Goal: Navigation & Orientation: Find specific page/section

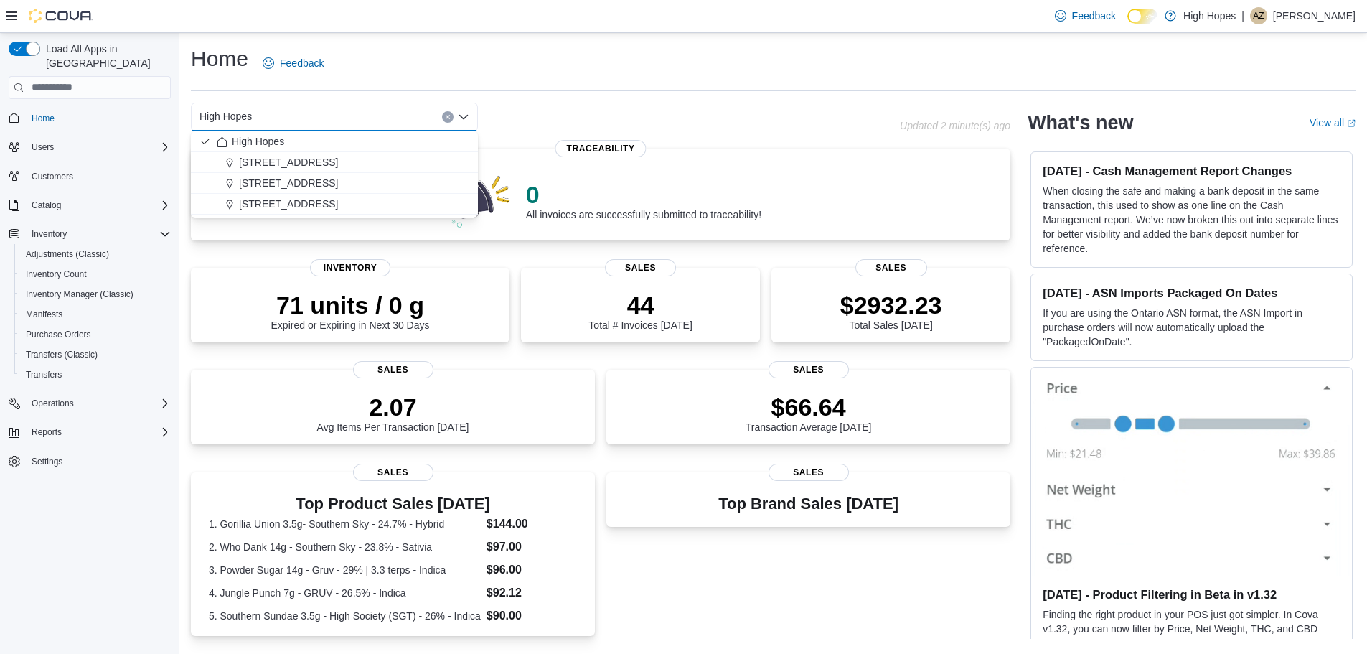
click at [277, 158] on span "[STREET_ADDRESS]" at bounding box center [288, 162] width 99 height 14
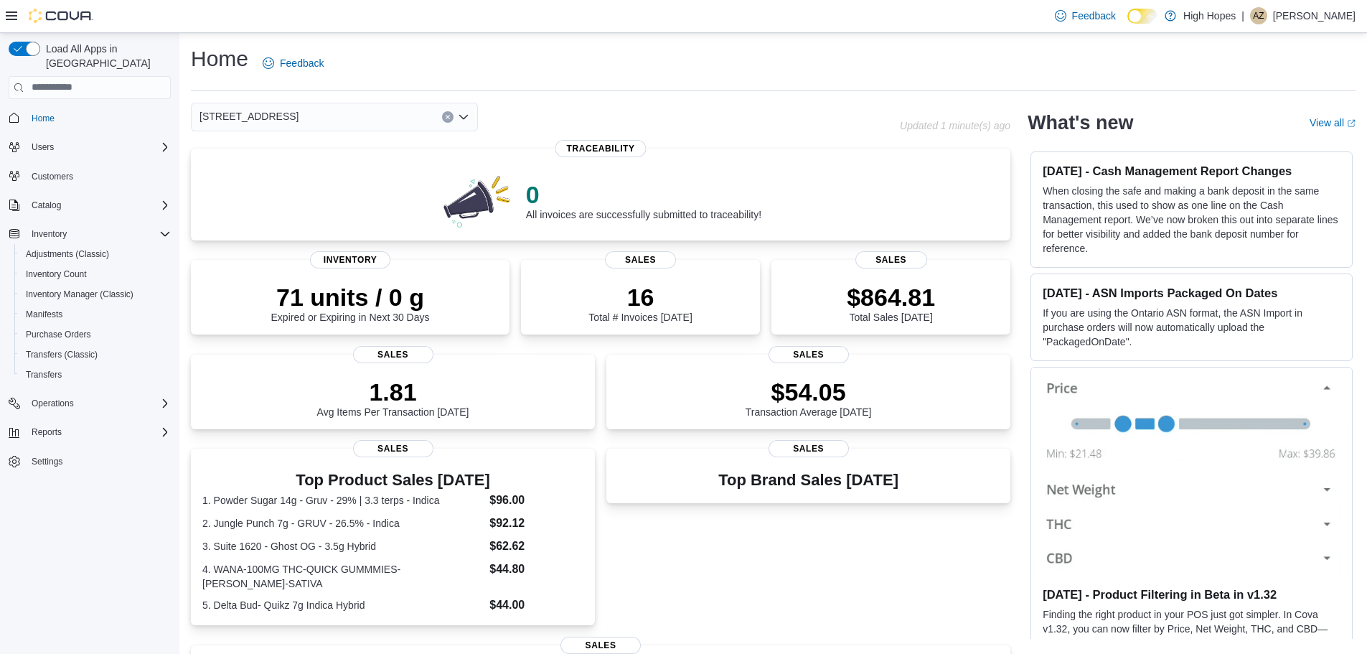
click at [284, 112] on div "[STREET_ADDRESS]" at bounding box center [334, 117] width 287 height 29
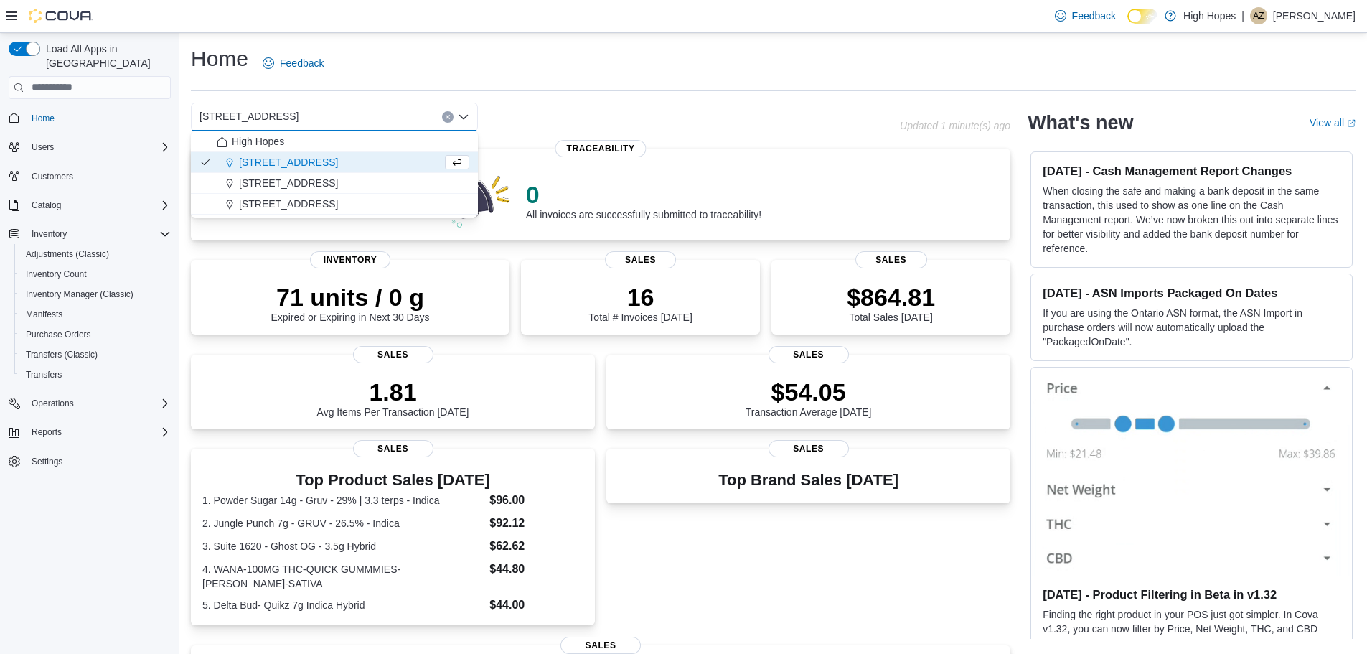
click at [275, 141] on span "High Hopes" at bounding box center [258, 141] width 52 height 14
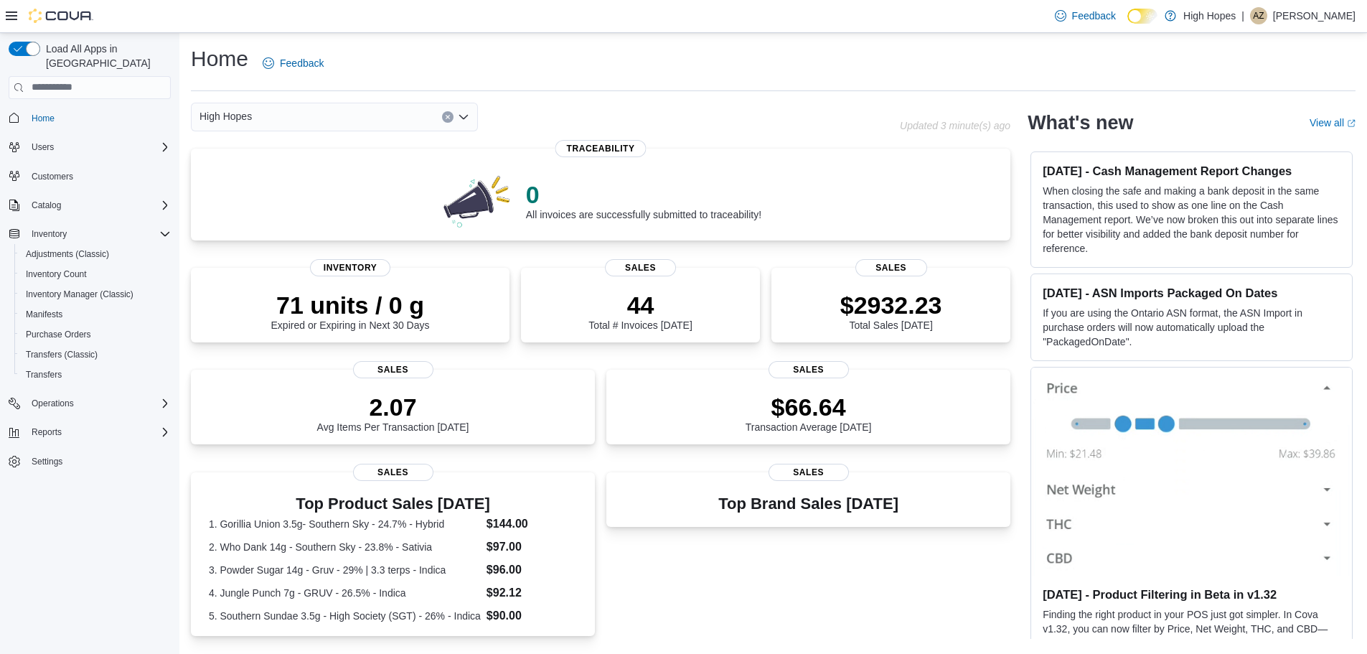
click at [273, 116] on div "High Hopes" at bounding box center [334, 117] width 287 height 29
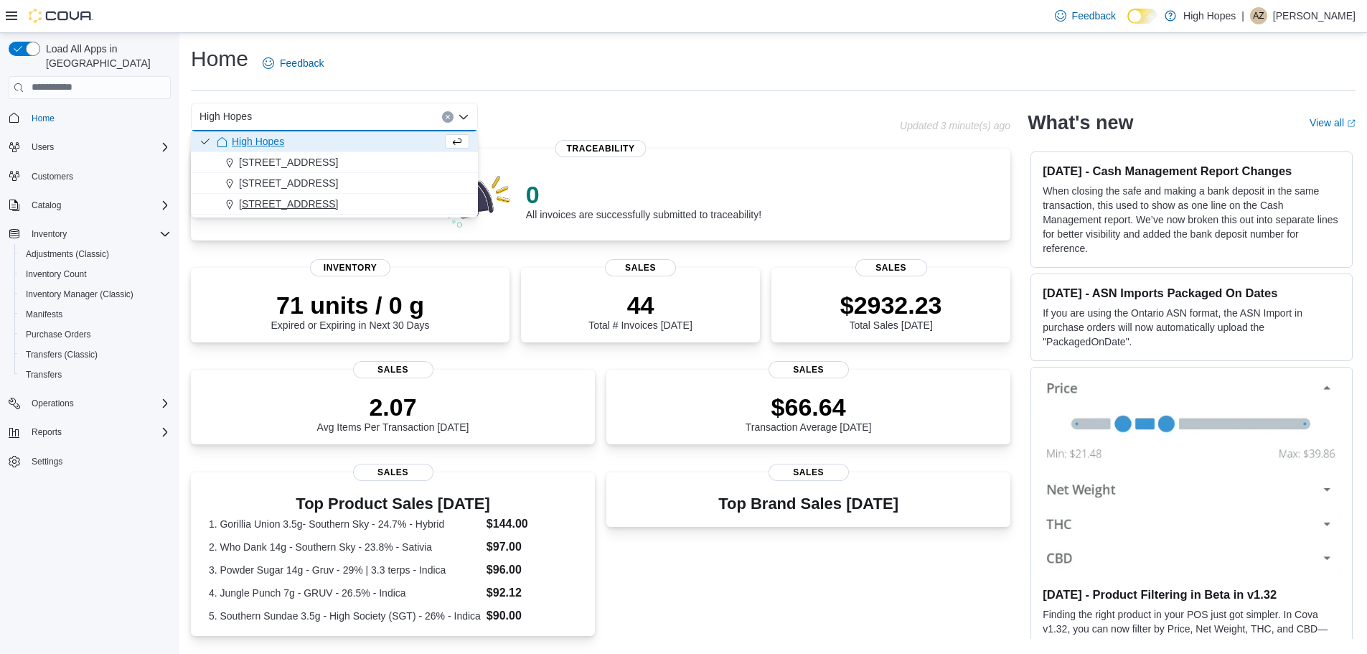
click at [309, 205] on span "[STREET_ADDRESS]" at bounding box center [288, 204] width 99 height 14
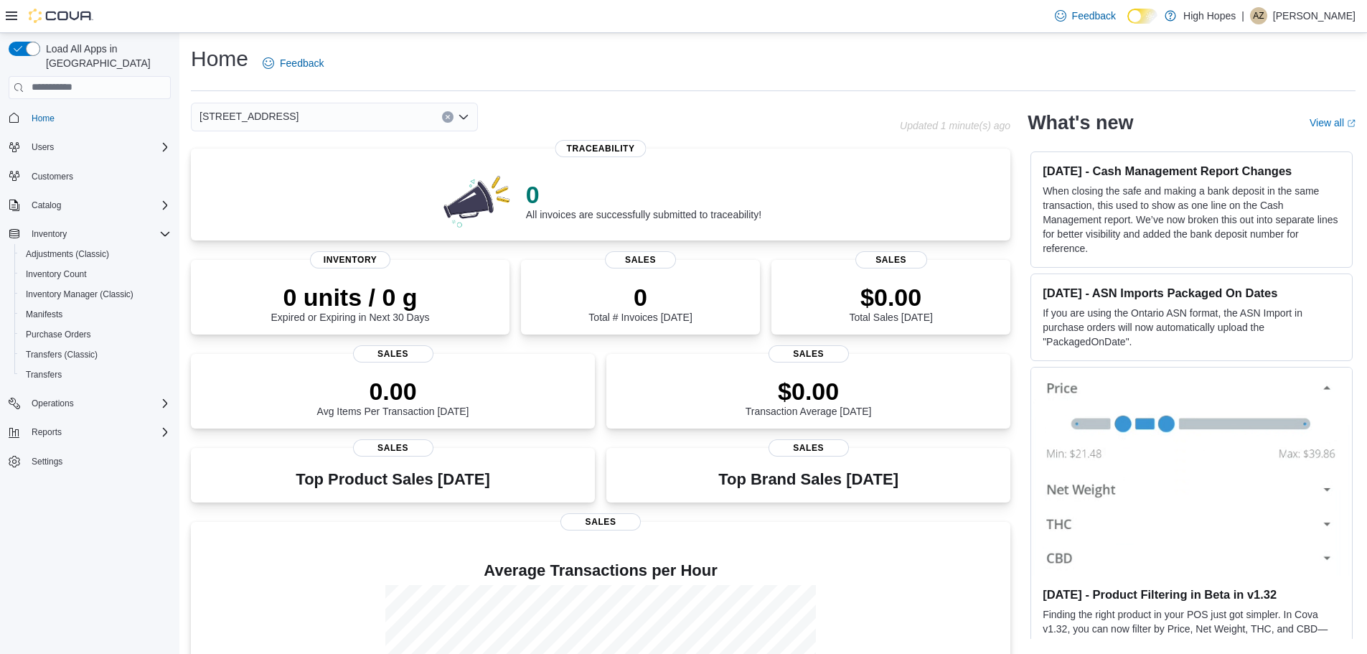
click at [307, 116] on div "[STREET_ADDRESS]" at bounding box center [334, 117] width 287 height 29
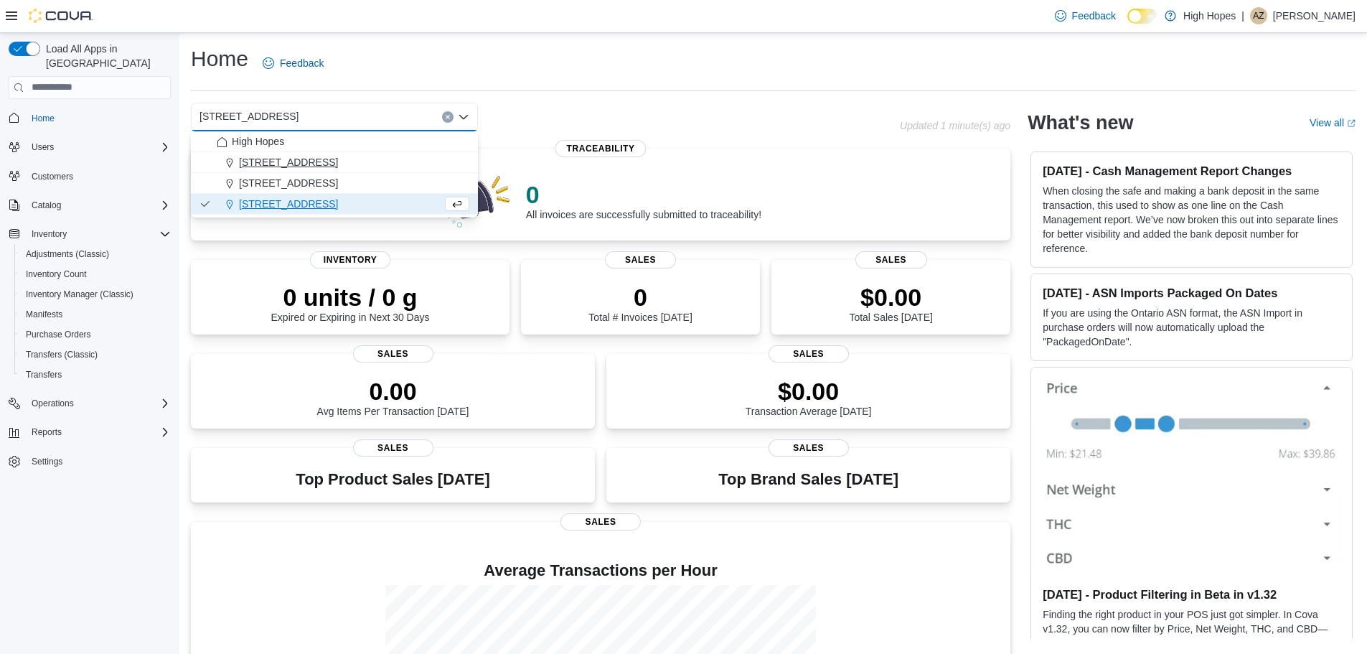
click at [289, 163] on span "[STREET_ADDRESS]" at bounding box center [288, 162] width 99 height 14
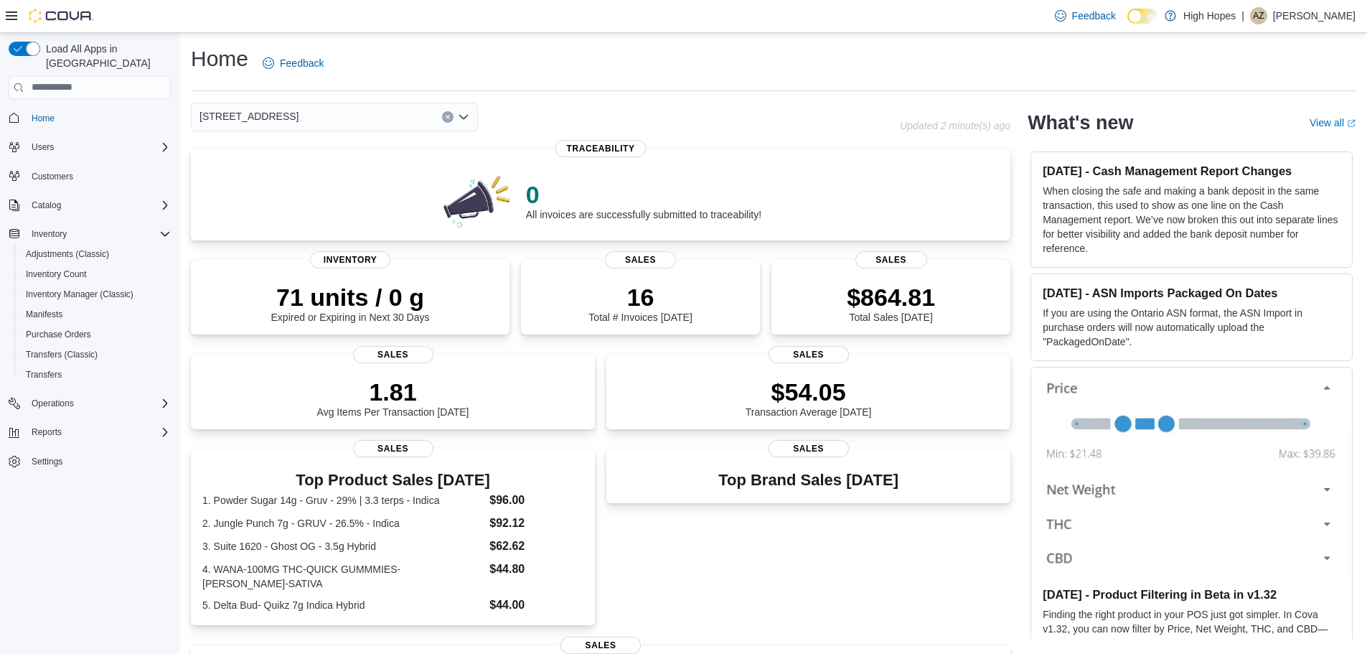
click at [409, 114] on div "[STREET_ADDRESS] Selected. [STREET_ADDRESS] Press Backspace to delete [STREET_A…" at bounding box center [334, 117] width 287 height 29
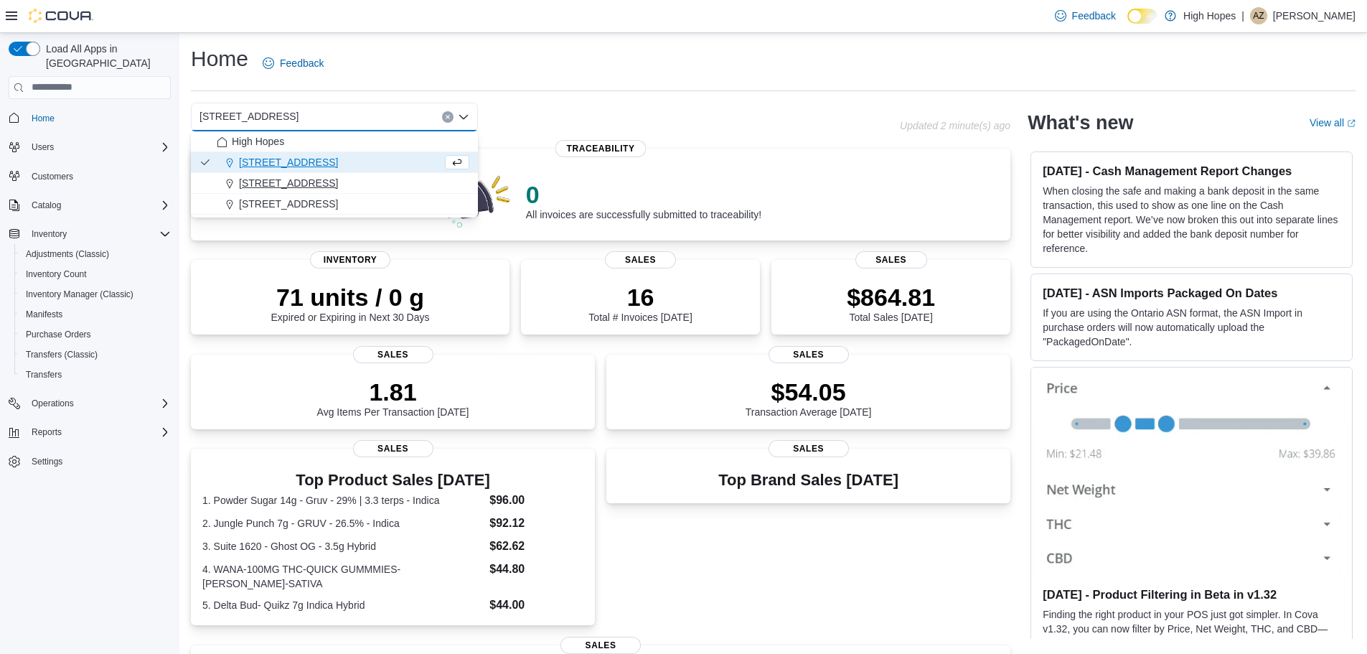
click at [290, 179] on span "[STREET_ADDRESS]" at bounding box center [288, 183] width 99 height 14
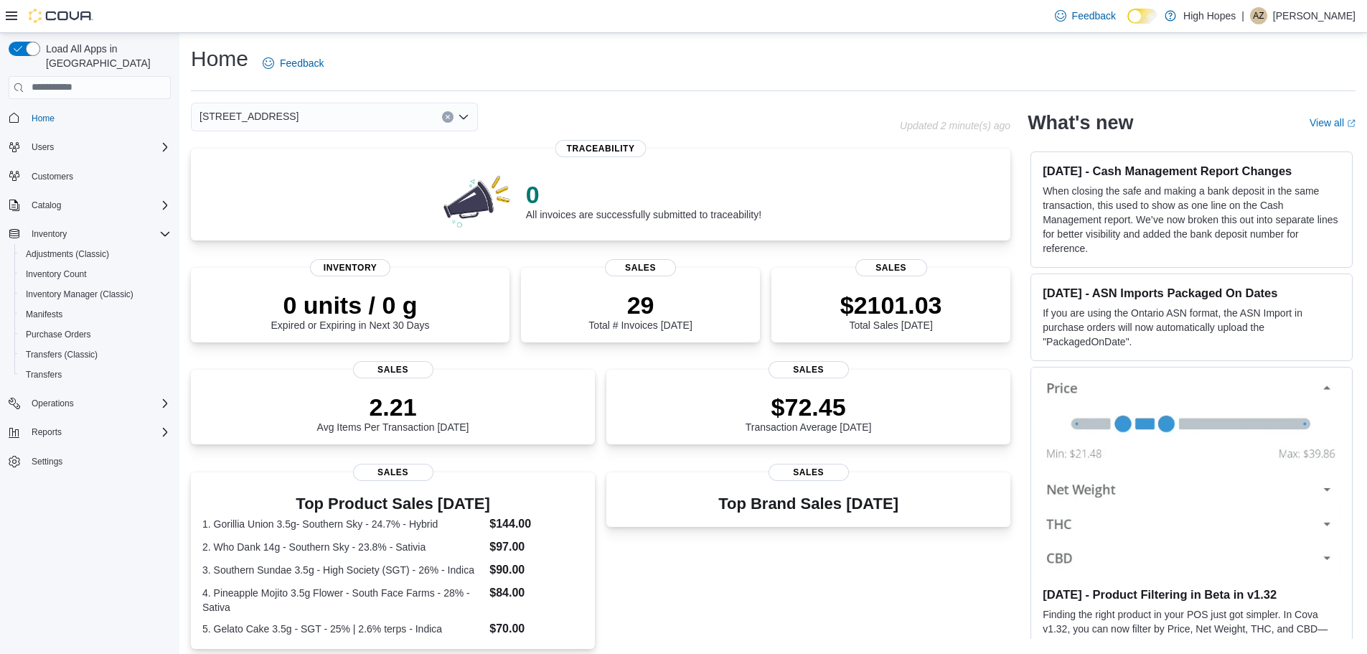
click at [326, 112] on div "[STREET_ADDRESS] Selected. [STREET_ADDRESS] Press Backspace to delete [STREET_A…" at bounding box center [334, 117] width 287 height 29
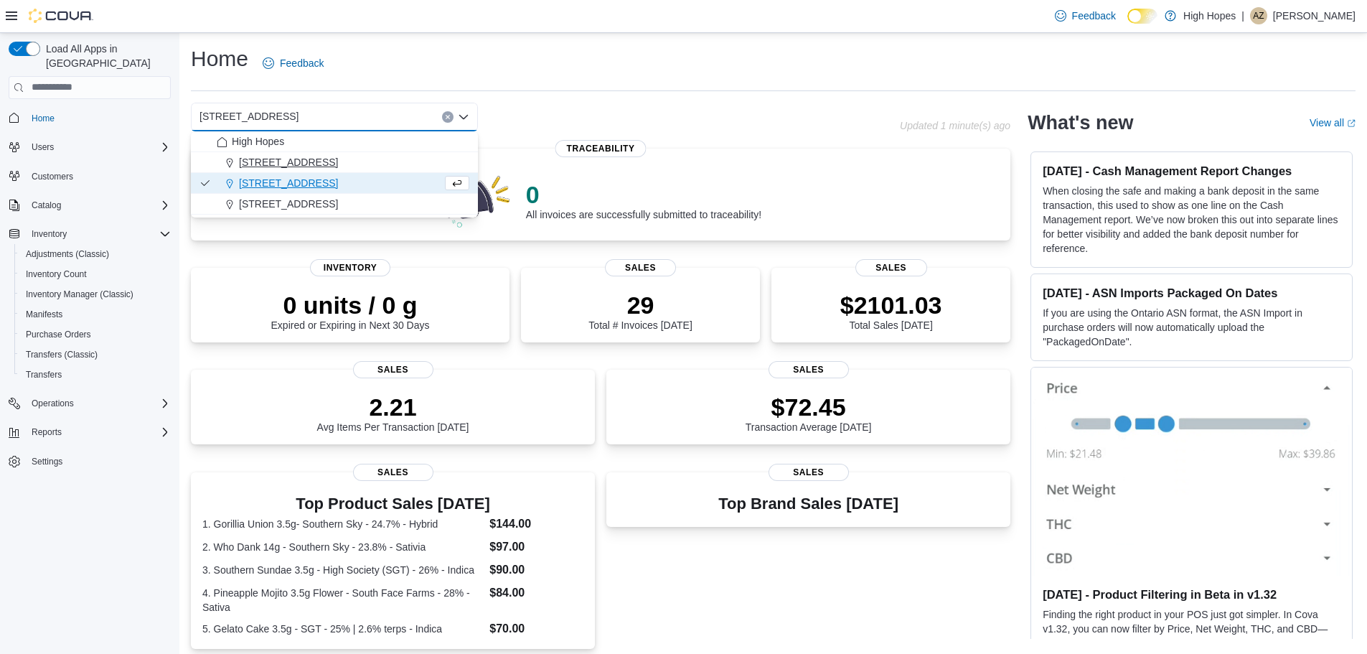
click at [282, 157] on span "[STREET_ADDRESS]" at bounding box center [288, 162] width 99 height 14
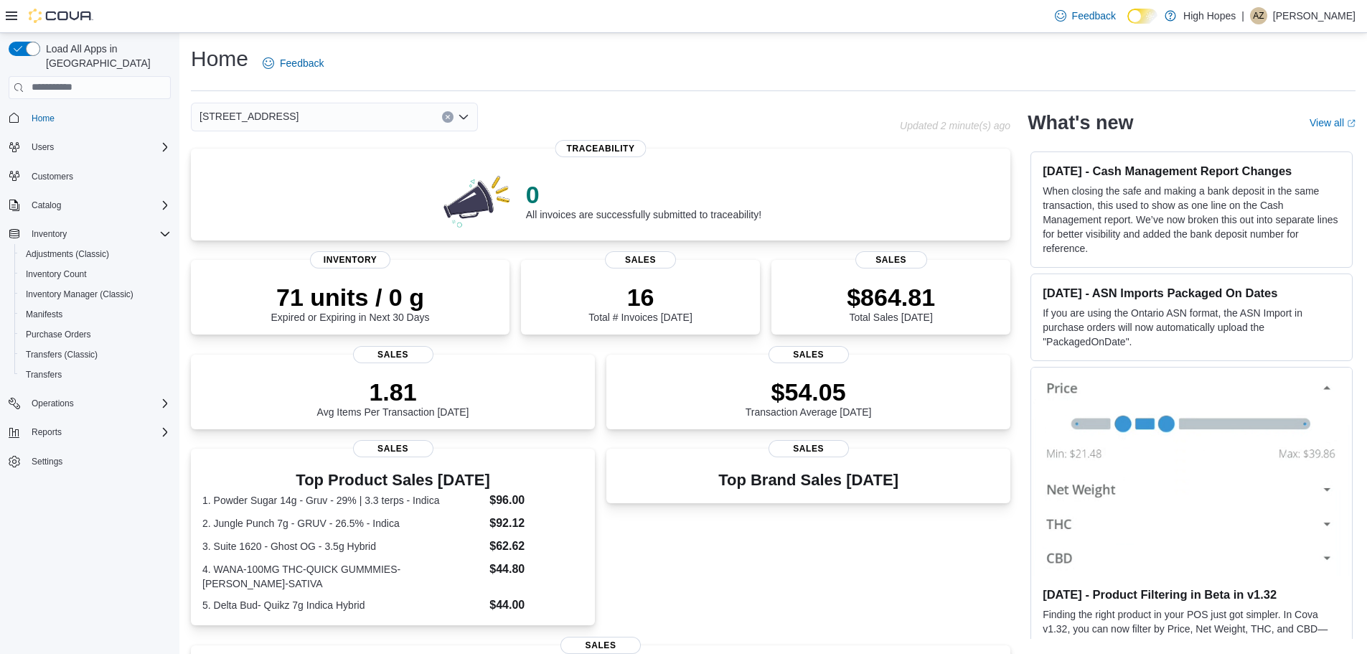
click at [299, 117] on div "[STREET_ADDRESS]" at bounding box center [334, 117] width 287 height 29
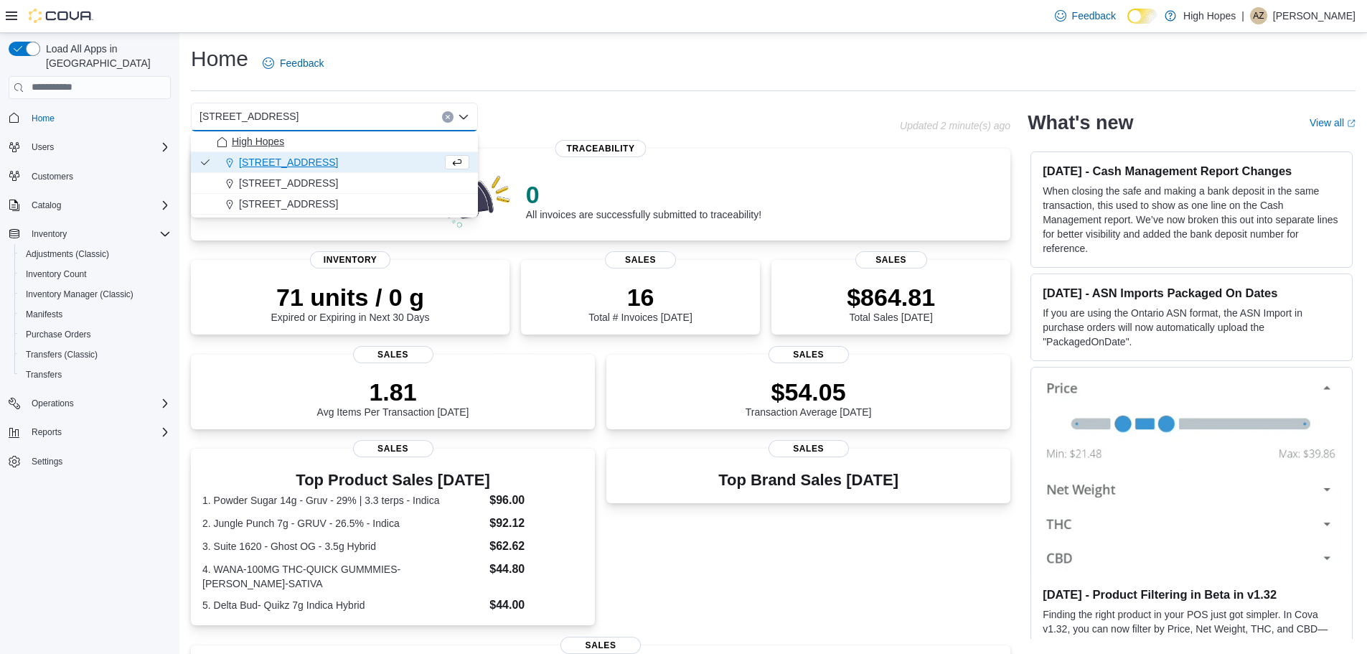
click at [273, 136] on span "High Hopes" at bounding box center [258, 141] width 52 height 14
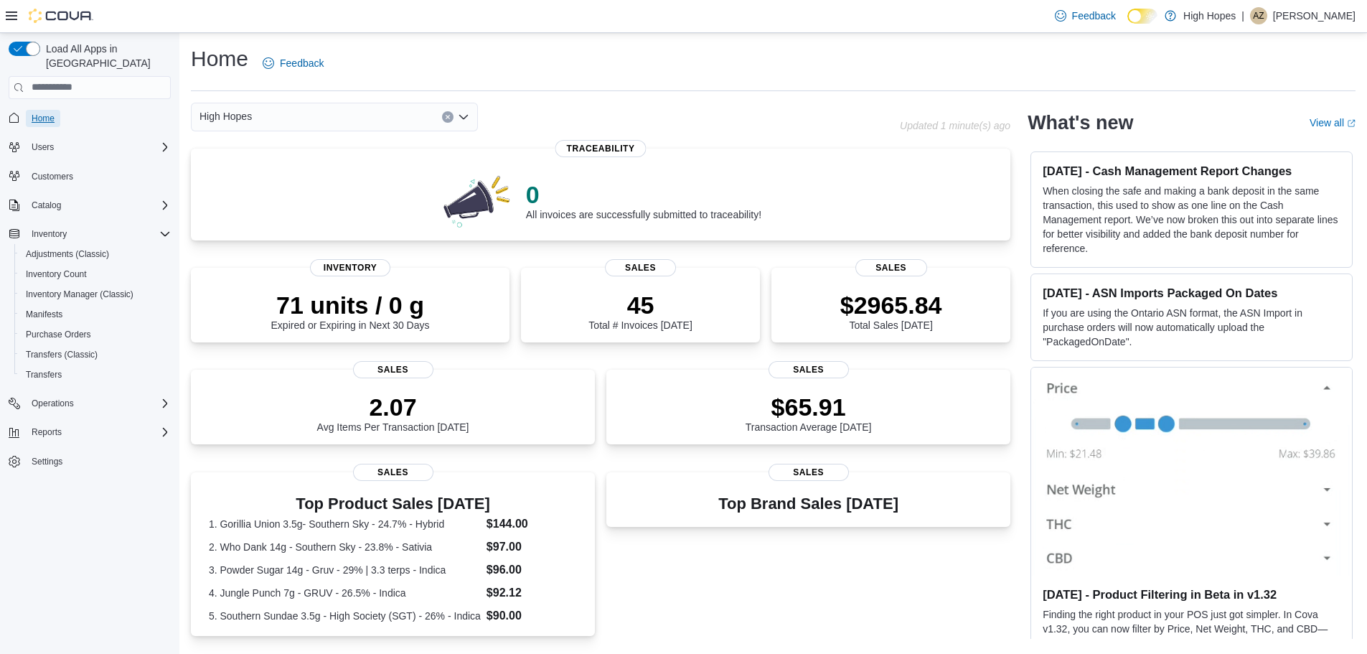
click at [53, 113] on span "Home" at bounding box center [43, 118] width 23 height 11
click at [256, 113] on div "High Hopes" at bounding box center [334, 117] width 287 height 29
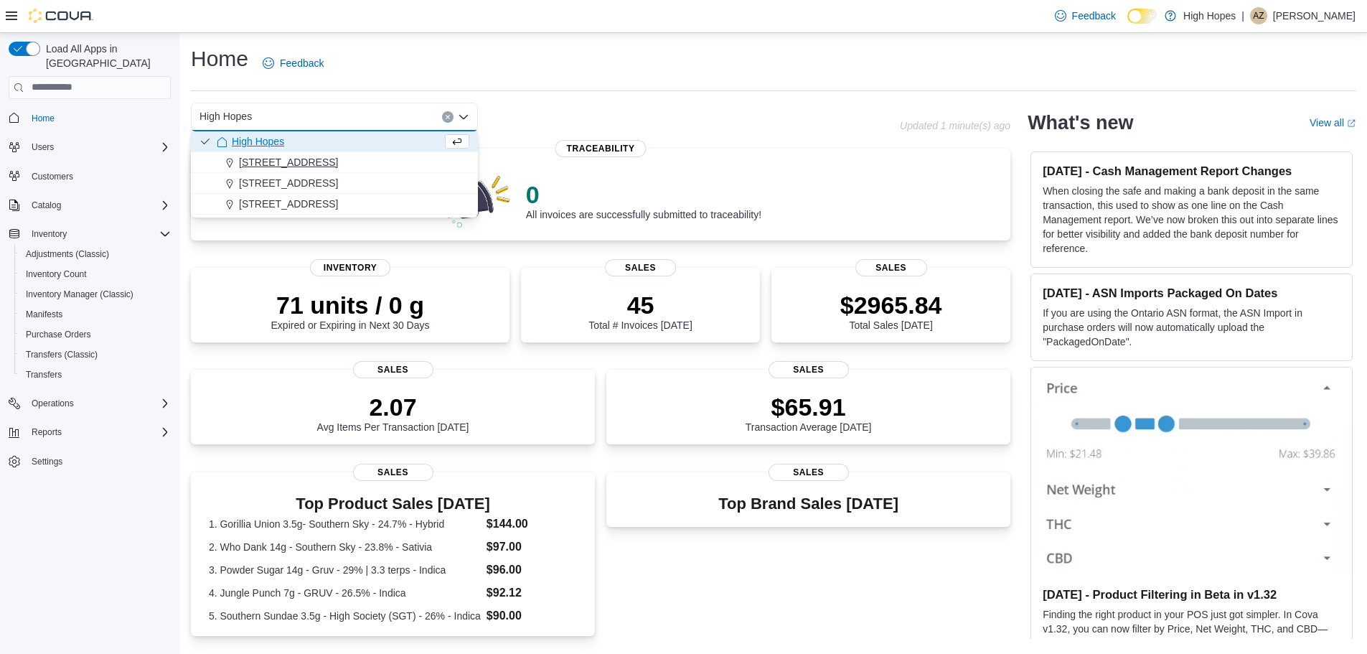
click at [256, 161] on span "[STREET_ADDRESS]" at bounding box center [288, 162] width 99 height 14
